Goal: Information Seeking & Learning: Learn about a topic

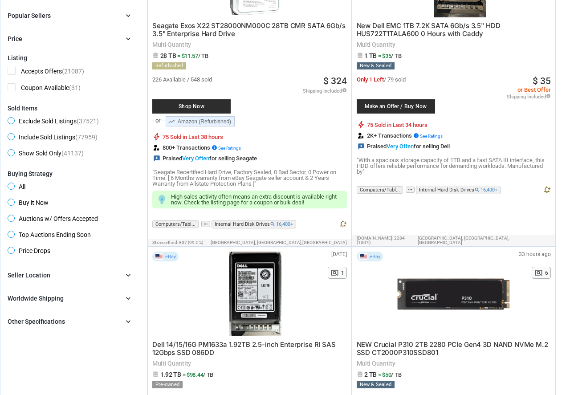
scroll to position [235, 0]
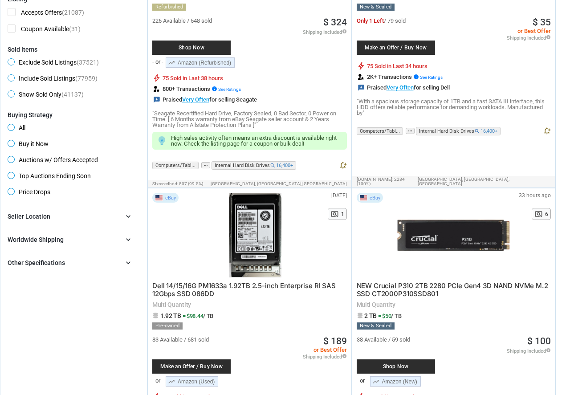
click at [98, 217] on div "Seller Location chevron_right" at bounding box center [70, 216] width 125 height 11
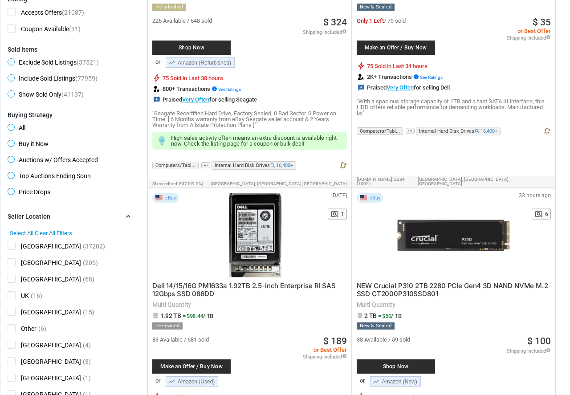
click at [13, 245] on span "[GEOGRAPHIC_DATA]" at bounding box center [45, 247] width 74 height 11
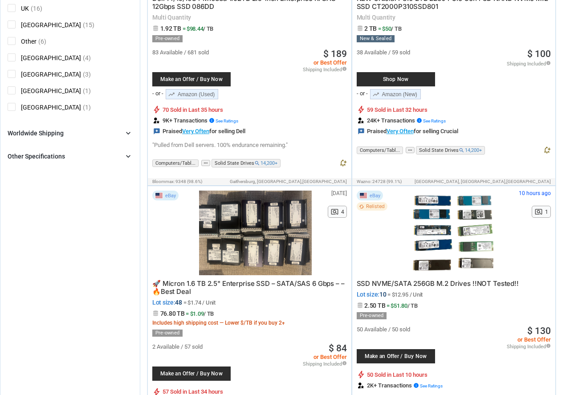
scroll to position [529, 0]
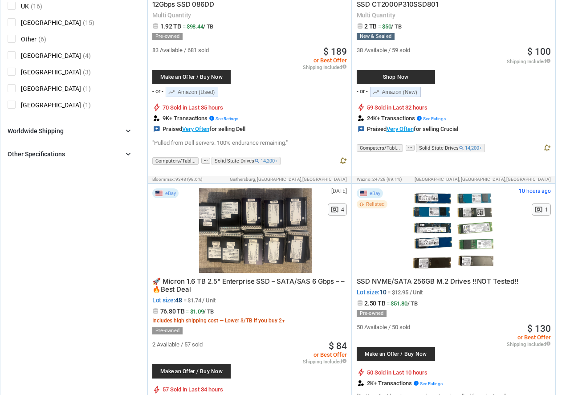
click at [96, 150] on div "Other Specifications chevron_right" at bounding box center [70, 154] width 125 height 11
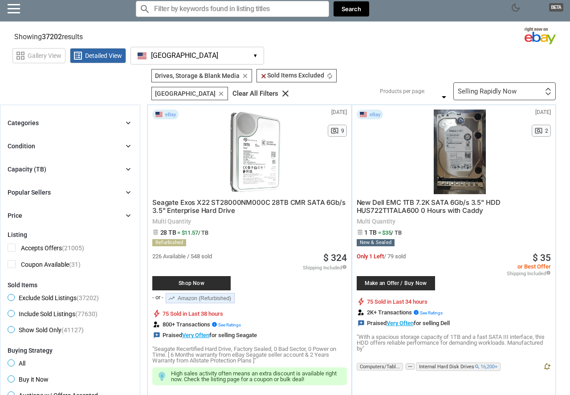
scroll to position [0, 0]
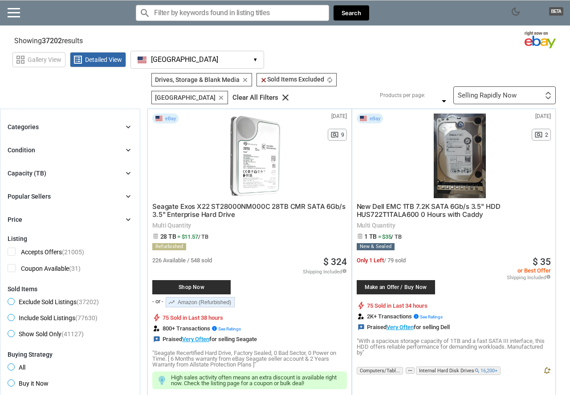
click at [68, 193] on div "Popular Sellers chevron_right" at bounding box center [70, 196] width 125 height 11
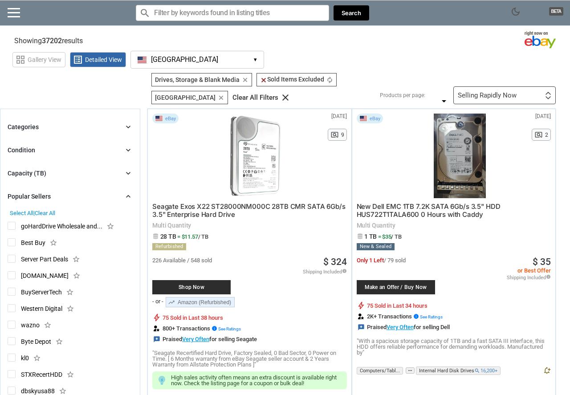
click at [69, 168] on div "Capacity (TB) chevron_right" at bounding box center [70, 173] width 125 height 11
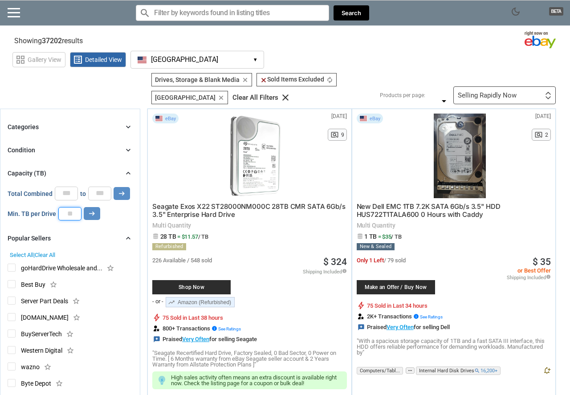
click at [65, 211] on input "number" at bounding box center [69, 213] width 23 height 13
type input "*"
click at [94, 209] on icon "arrow_right_alt" at bounding box center [92, 213] width 8 height 8
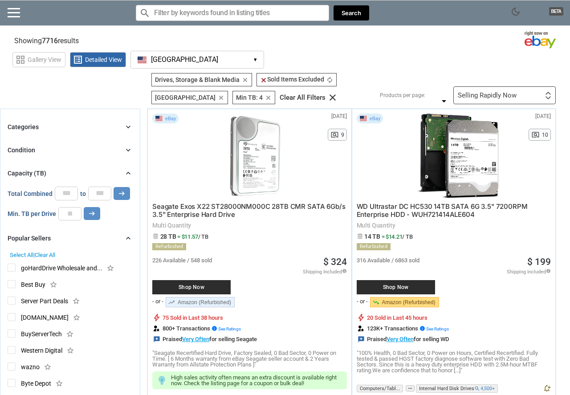
click at [124, 128] on div "chevron_right" at bounding box center [128, 127] width 9 height 9
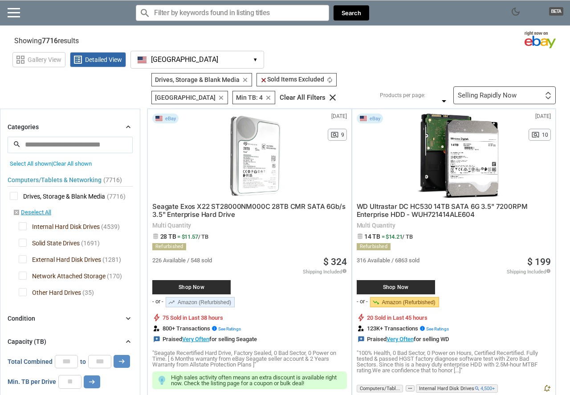
click at [25, 241] on span "Solid State Drives" at bounding box center [49, 244] width 61 height 11
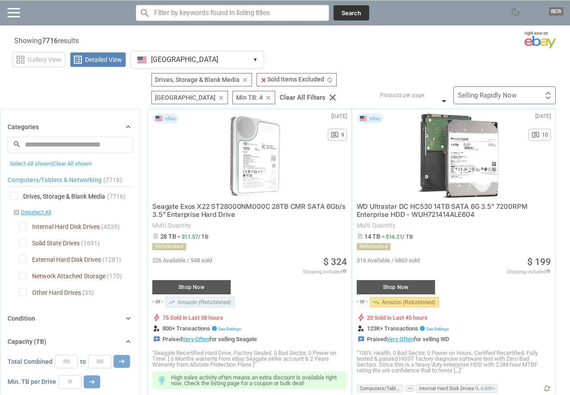
click at [24, 277] on div at bounding box center [285, 197] width 570 height 395
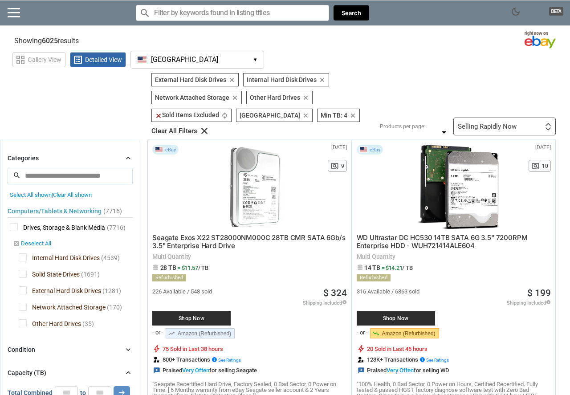
click at [496, 127] on div "Selling Rapidly Now" at bounding box center [487, 126] width 59 height 7
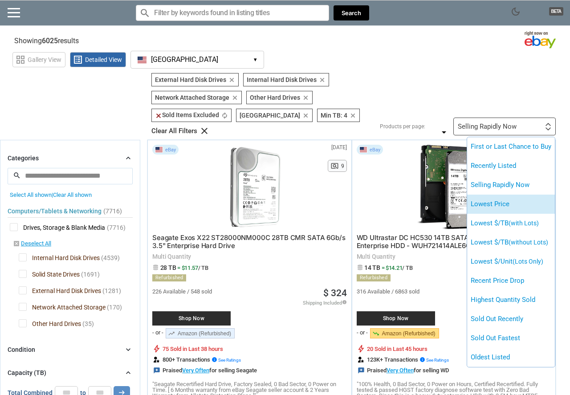
click at [491, 203] on li "Lowest Price" at bounding box center [511, 204] width 88 height 19
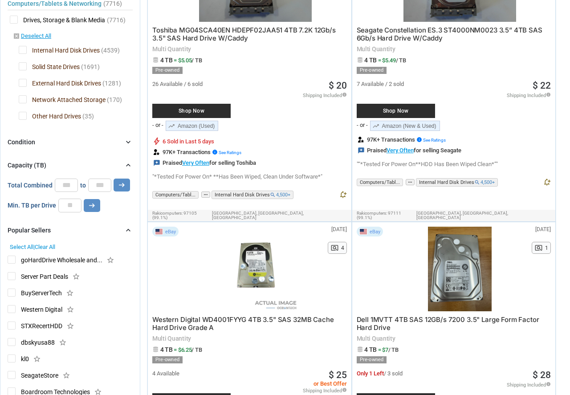
scroll to position [235, 0]
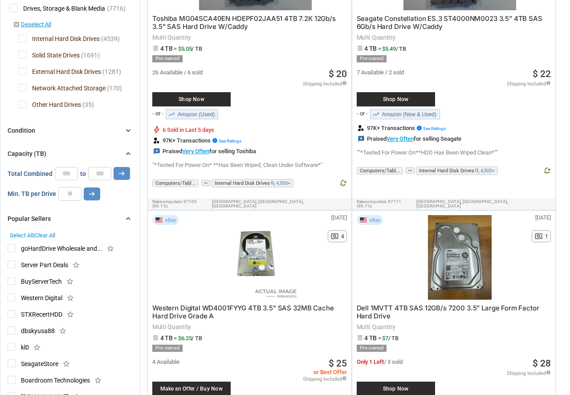
click at [125, 127] on icon "chevron_right" at bounding box center [128, 130] width 9 height 9
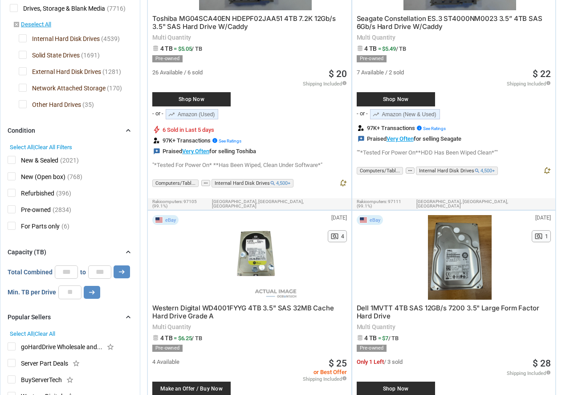
click at [13, 179] on span "New (Open box)" at bounding box center [37, 177] width 58 height 11
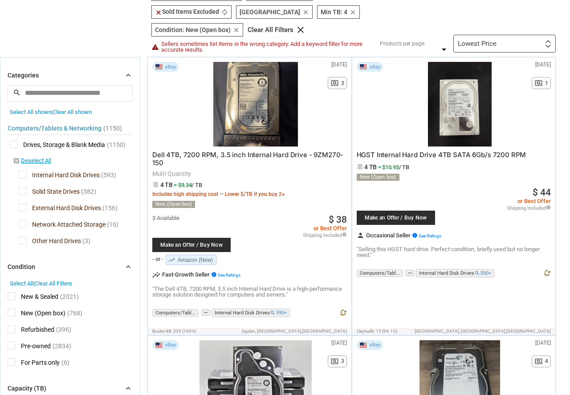
scroll to position [59, 0]
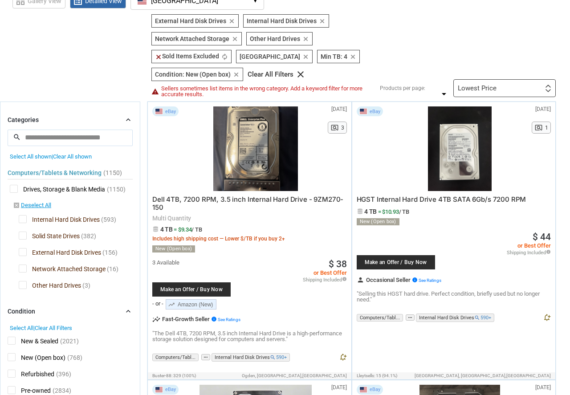
click at [459, 177] on div at bounding box center [460, 148] width 127 height 85
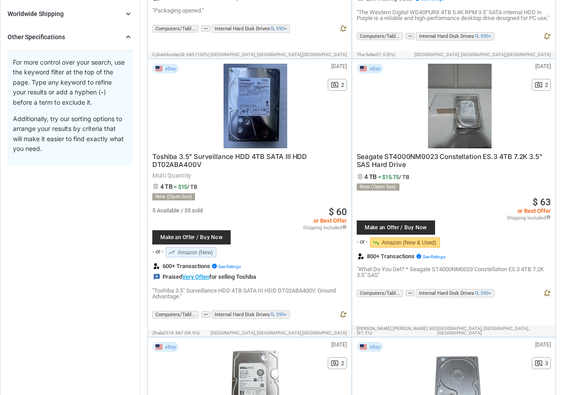
scroll to position [1176, 0]
